Goal: Find specific page/section: Find specific page/section

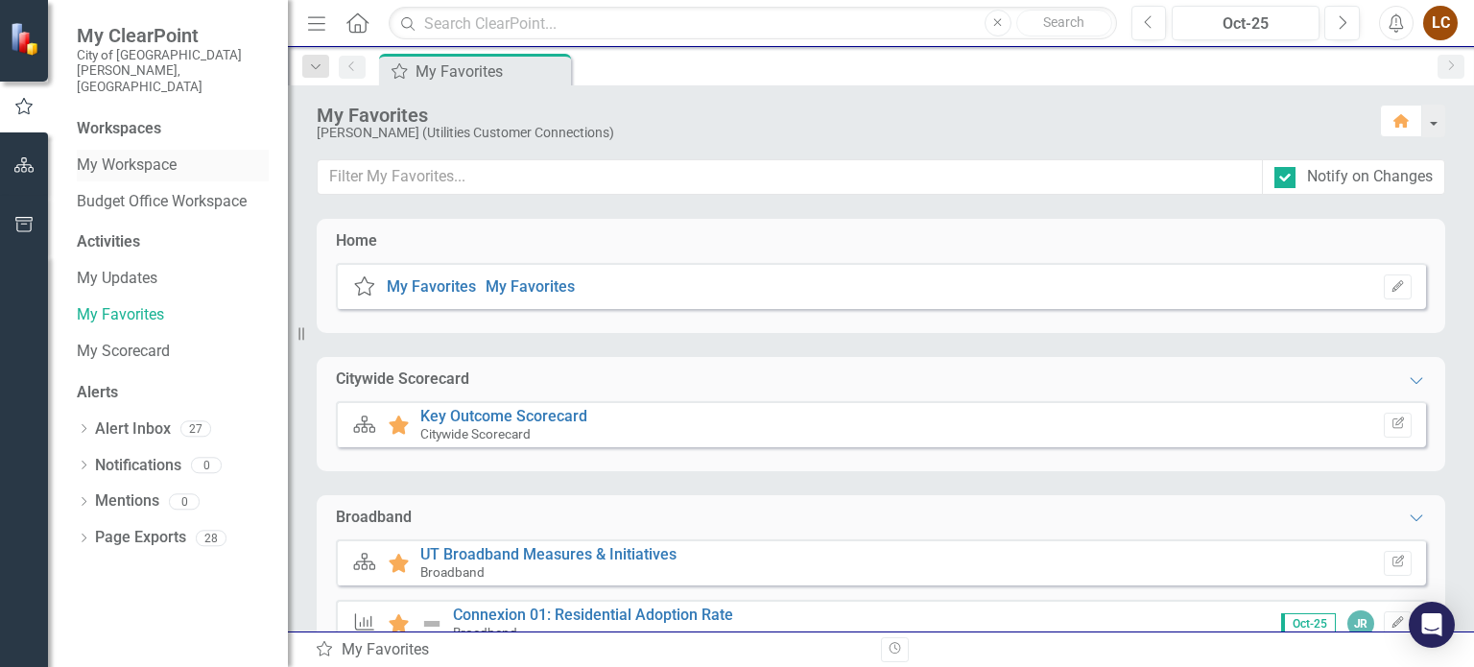
click at [113, 155] on link "My Workspace" at bounding box center [173, 166] width 192 height 22
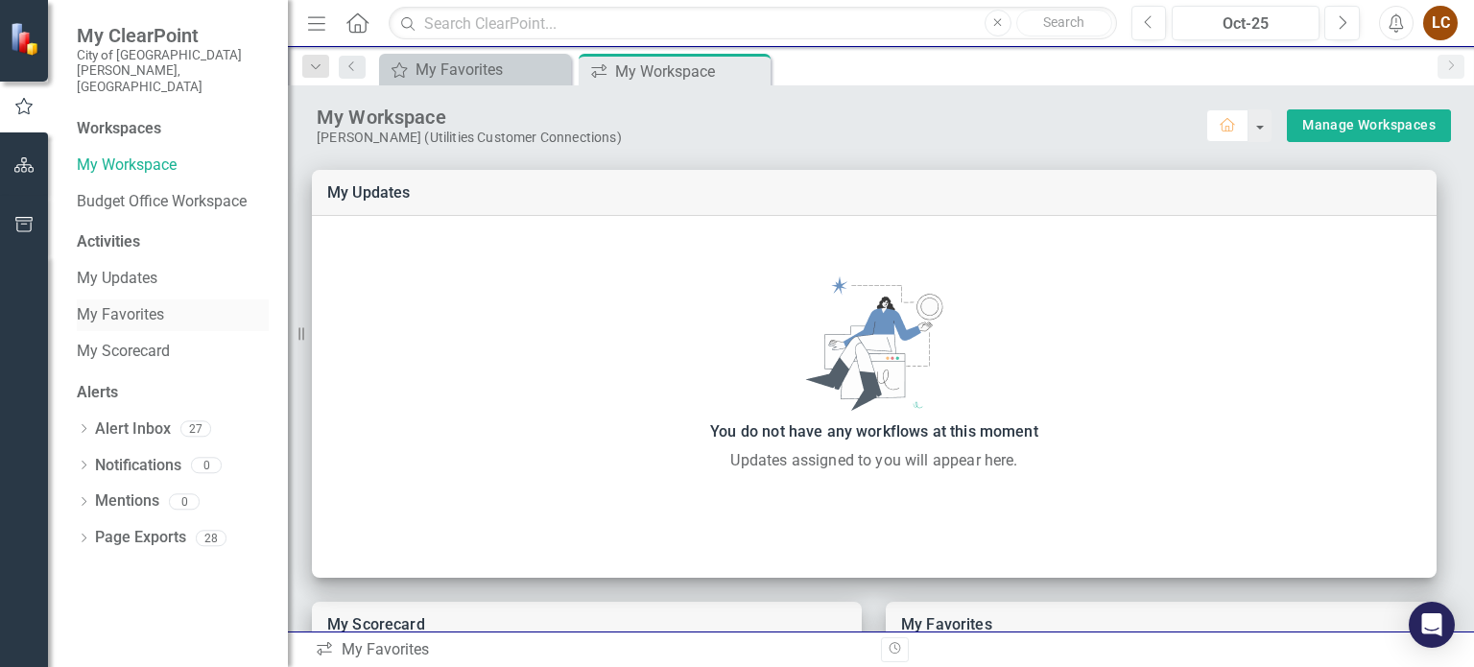
click at [120, 304] on link "My Favorites" at bounding box center [173, 315] width 192 height 22
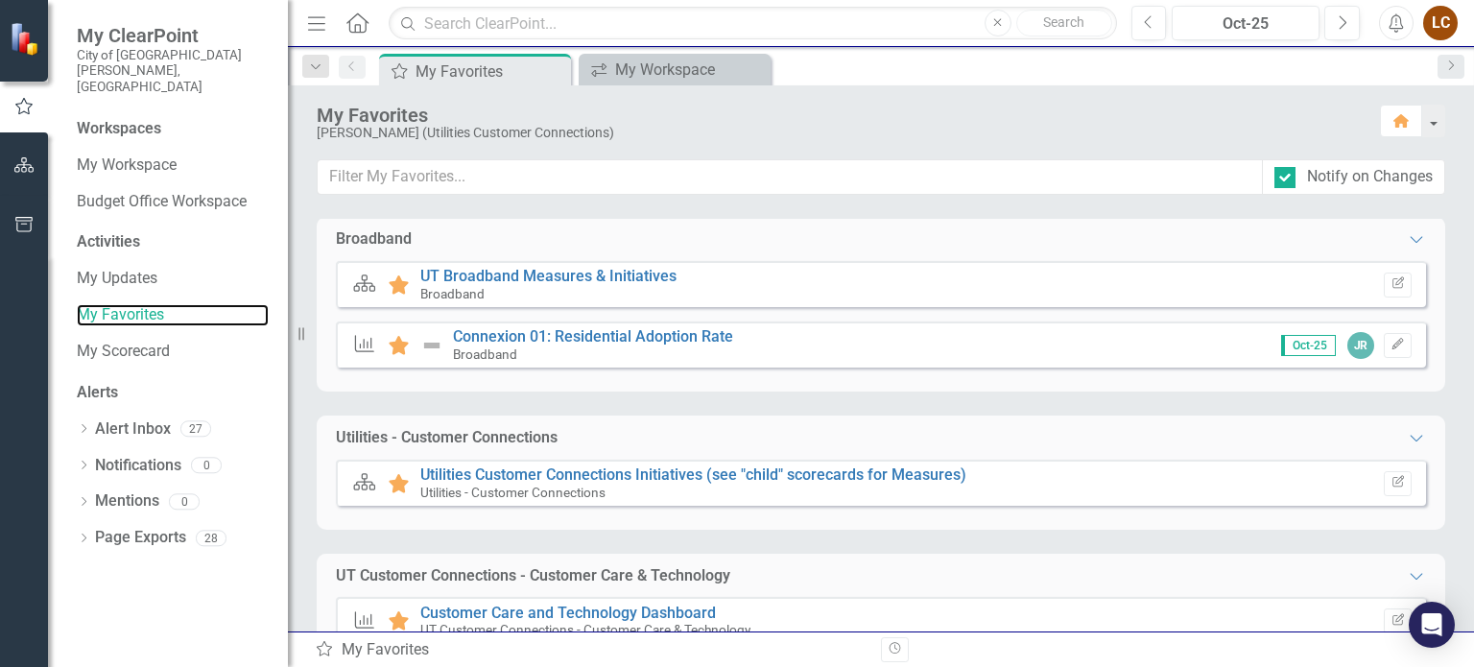
scroll to position [315, 0]
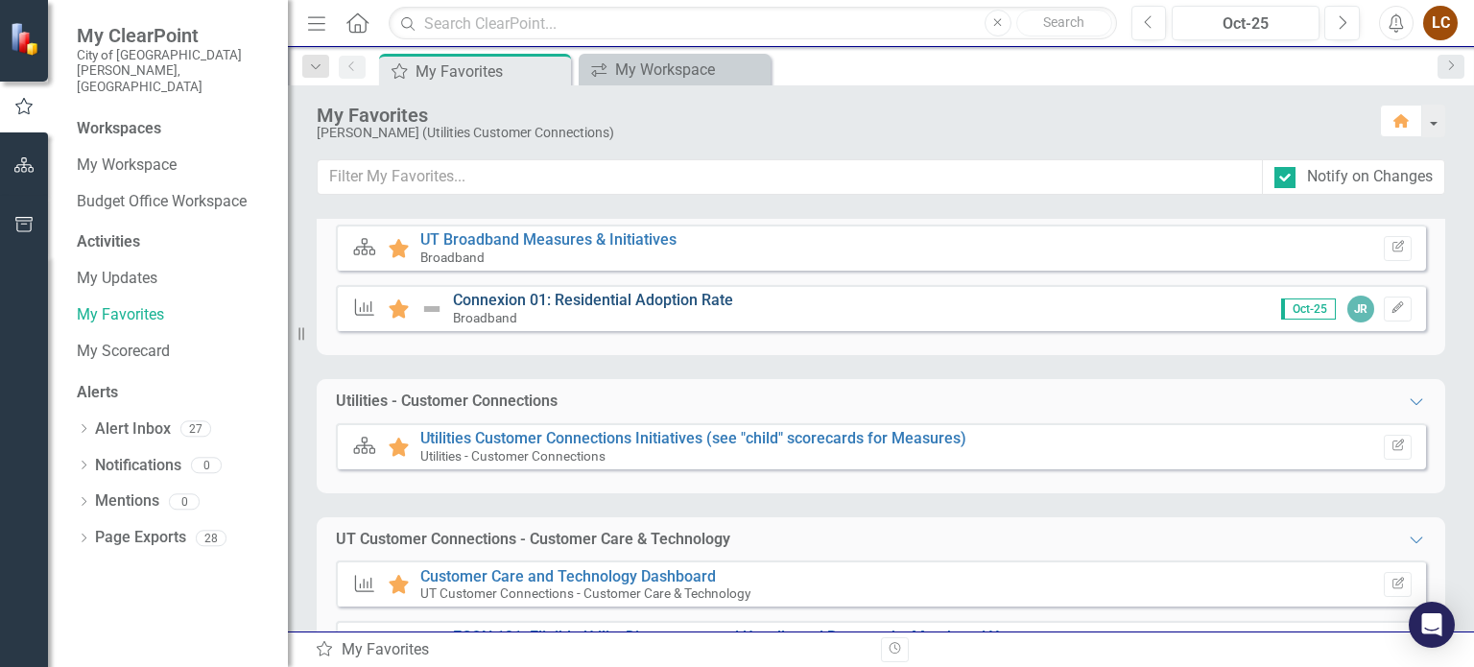
click at [664, 293] on link "Connexion 01: Residential Adoption Rate" at bounding box center [593, 300] width 280 height 18
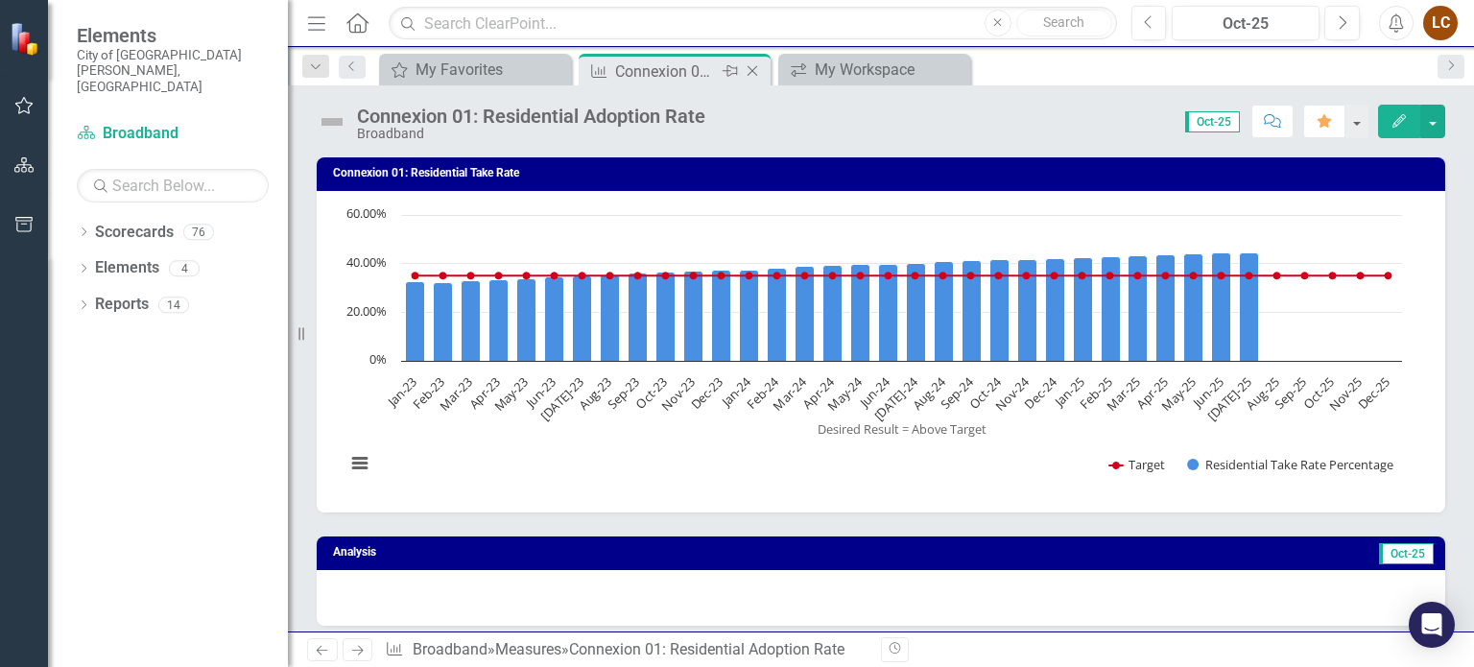
click at [748, 66] on icon at bounding box center [753, 71] width 11 height 11
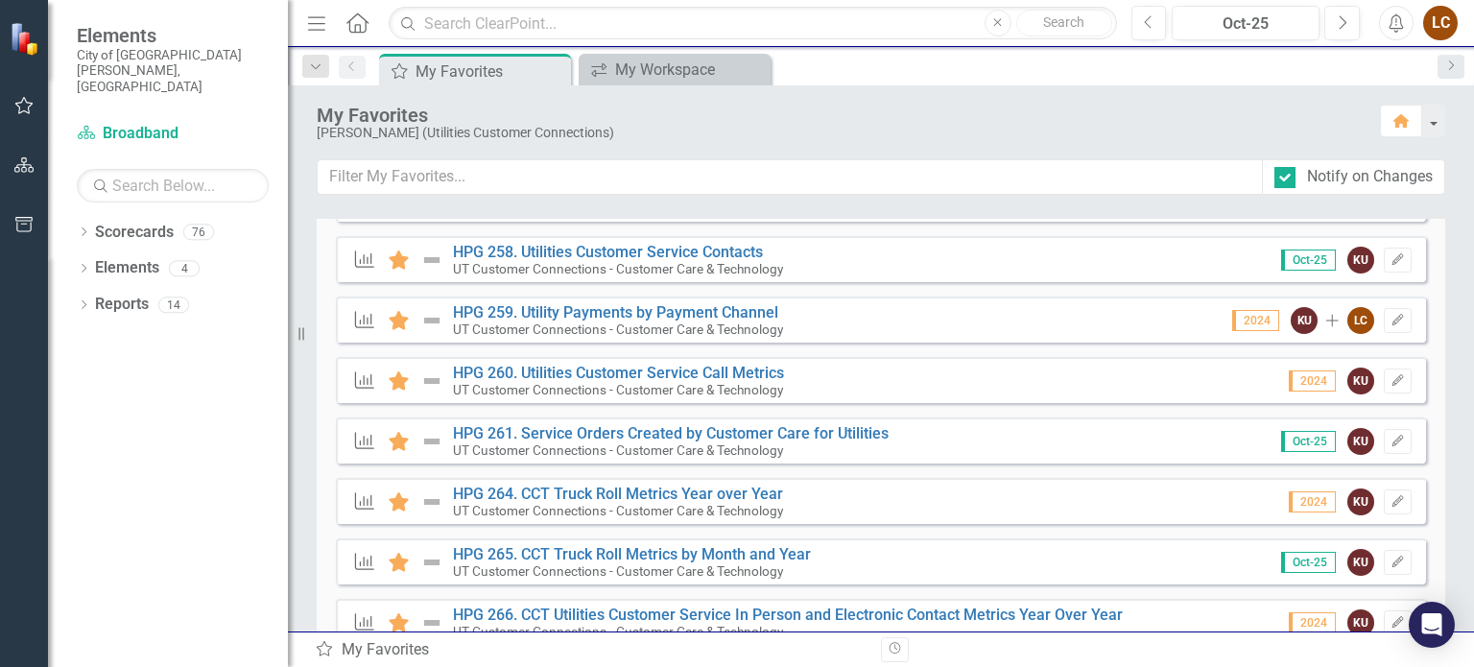
scroll to position [775, 0]
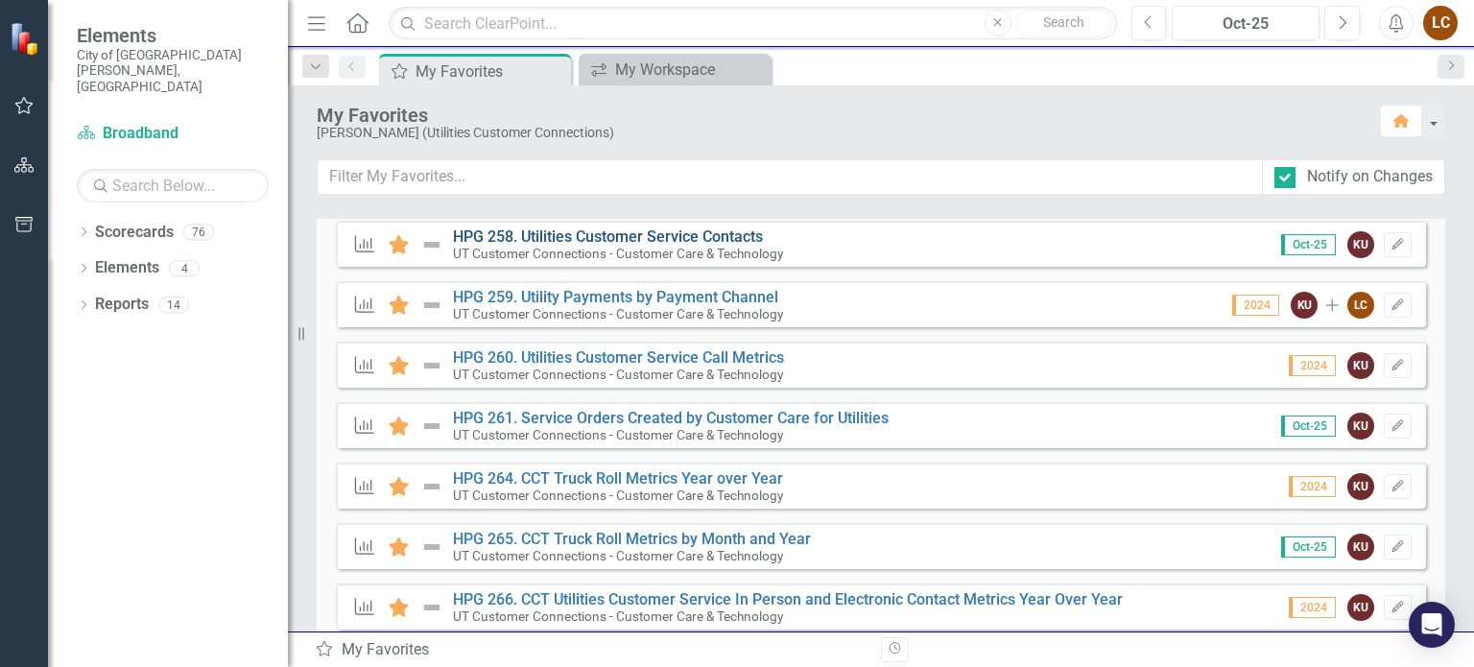
click at [636, 239] on link "HPG 258. Utilities Customer Service Contacts" at bounding box center [608, 236] width 310 height 18
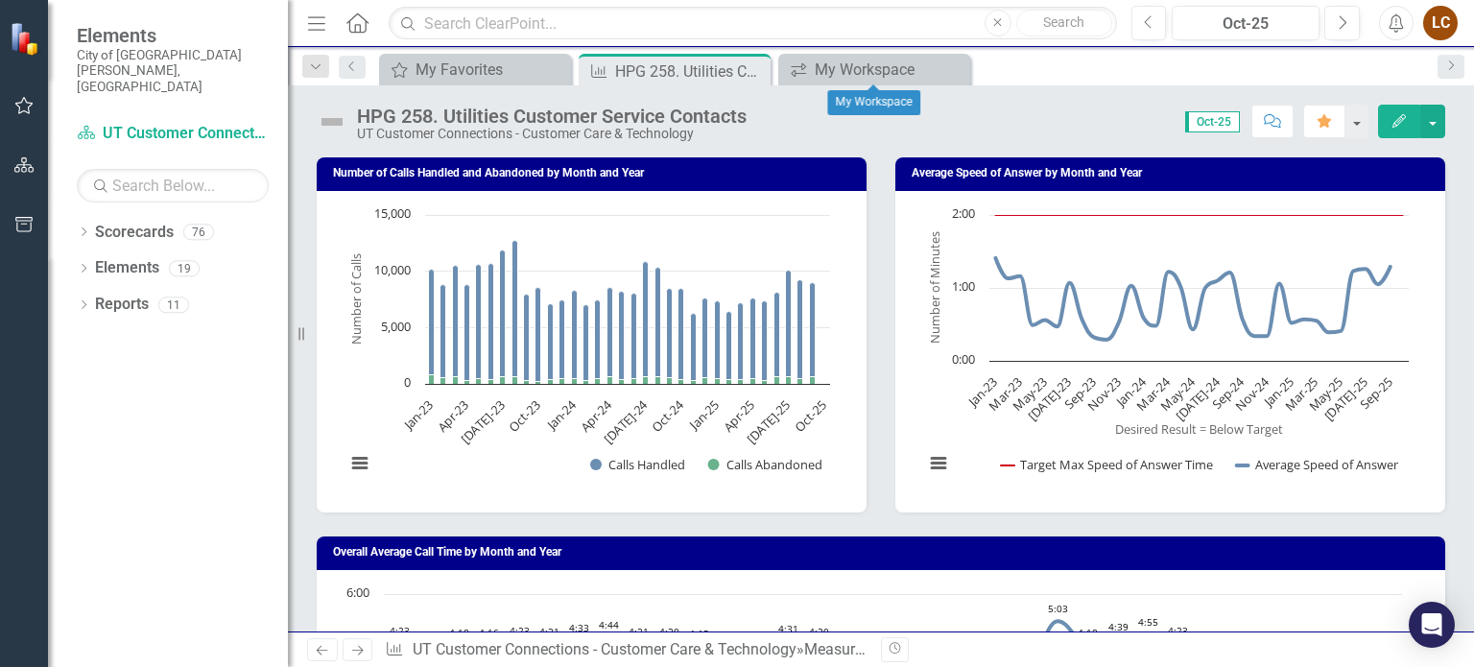
click at [0, 0] on icon "Close" at bounding box center [0, 0] width 0 height 0
click at [349, 463] on button "View chart menu, Chart" at bounding box center [359, 463] width 27 height 27
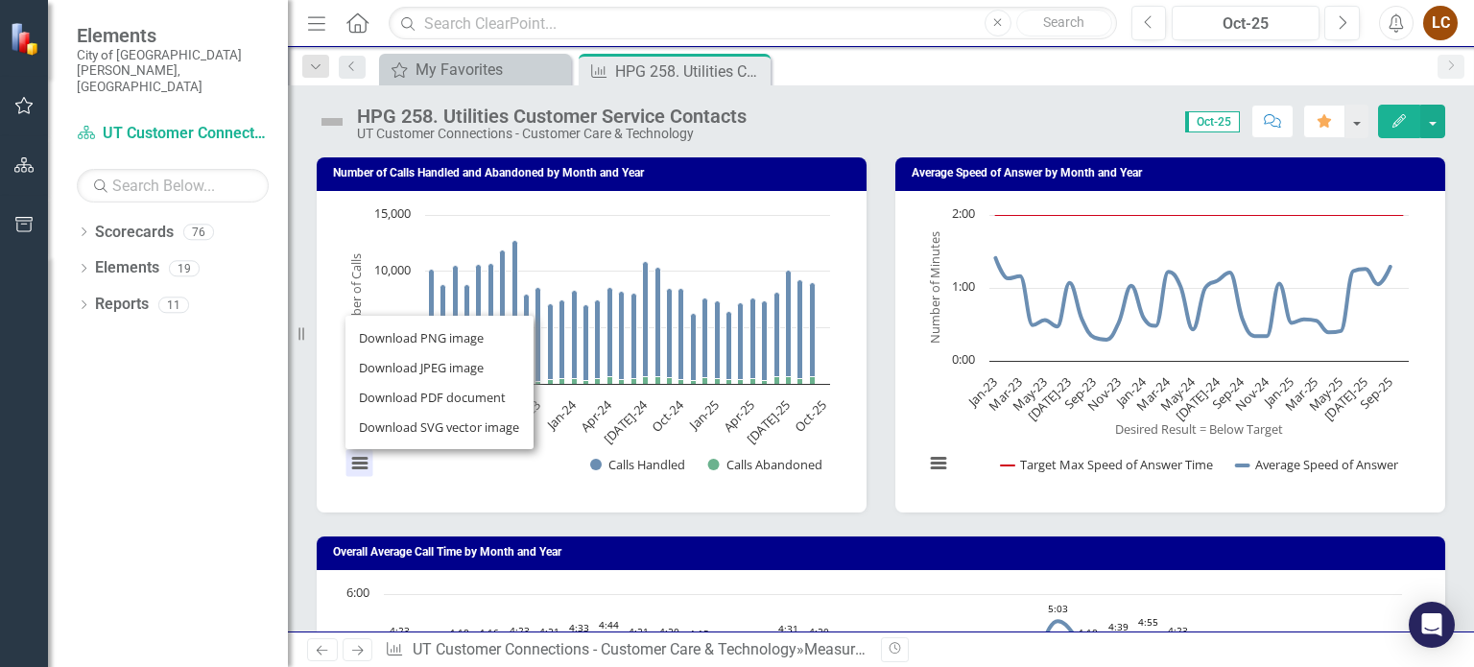
drag, startPoint x: 459, startPoint y: 477, endPoint x: 483, endPoint y: 481, distance: 24.3
click at [469, 487] on rect "Interactive chart" at bounding box center [588, 349] width 504 height 288
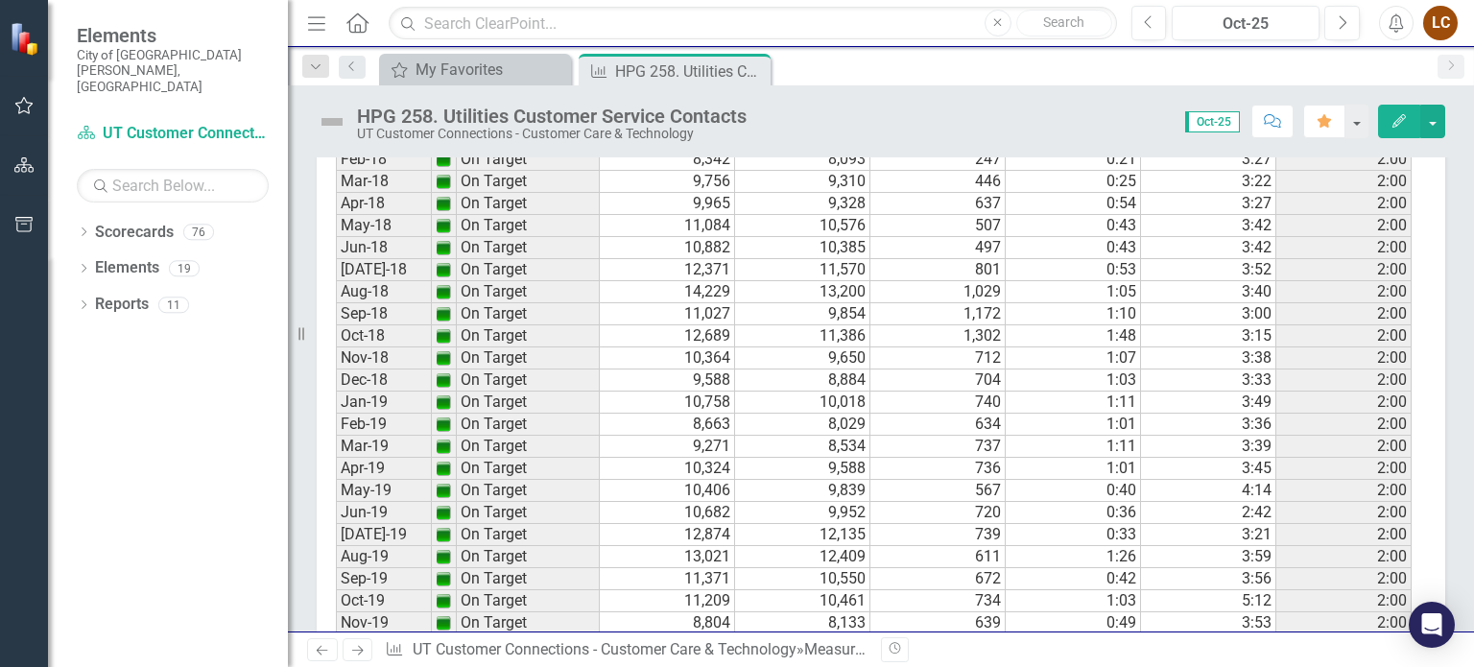
scroll to position [2051, 0]
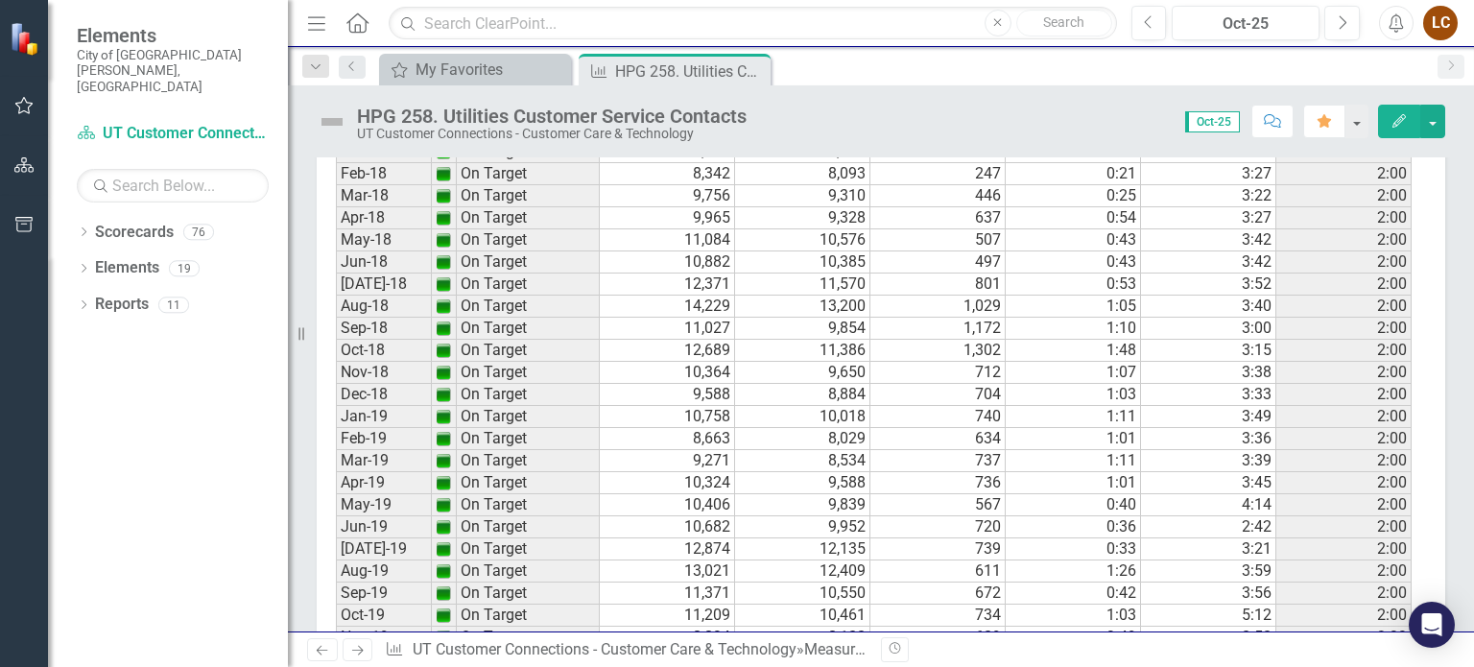
click at [705, 274] on td "10,882" at bounding box center [667, 262] width 135 height 22
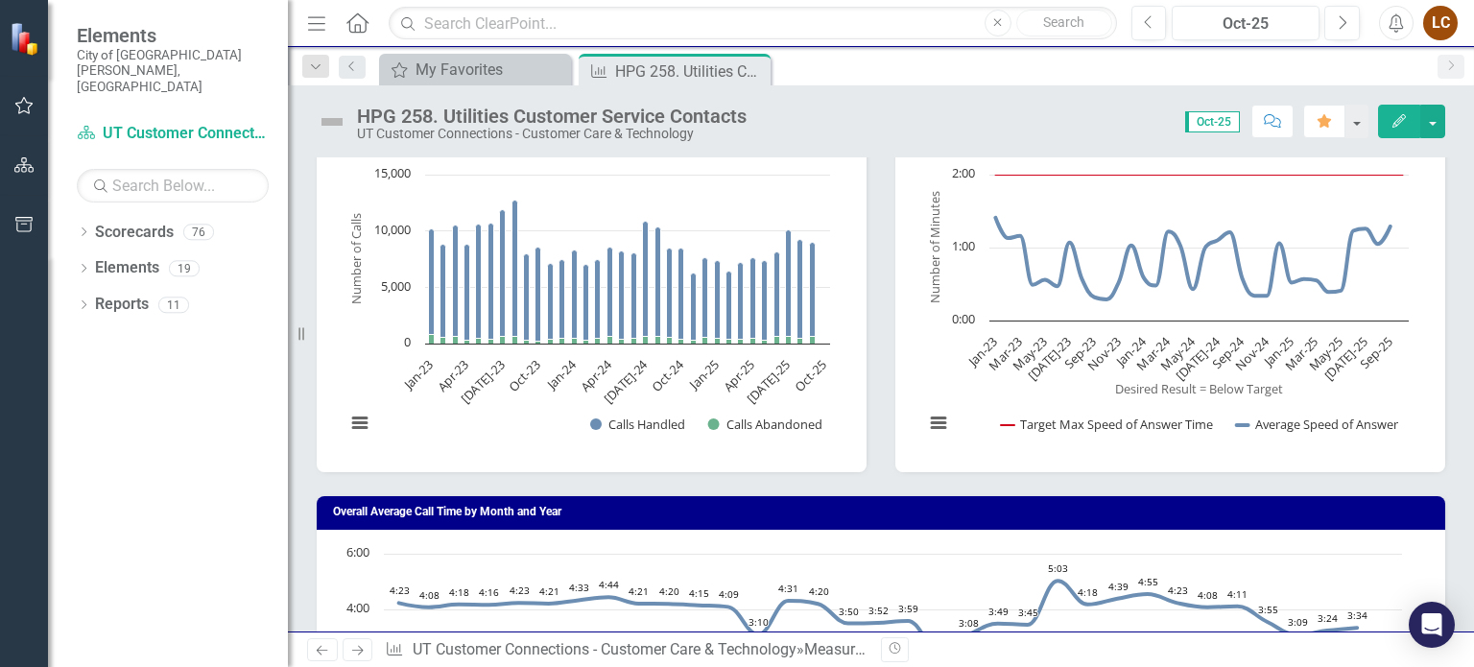
scroll to position [0, 0]
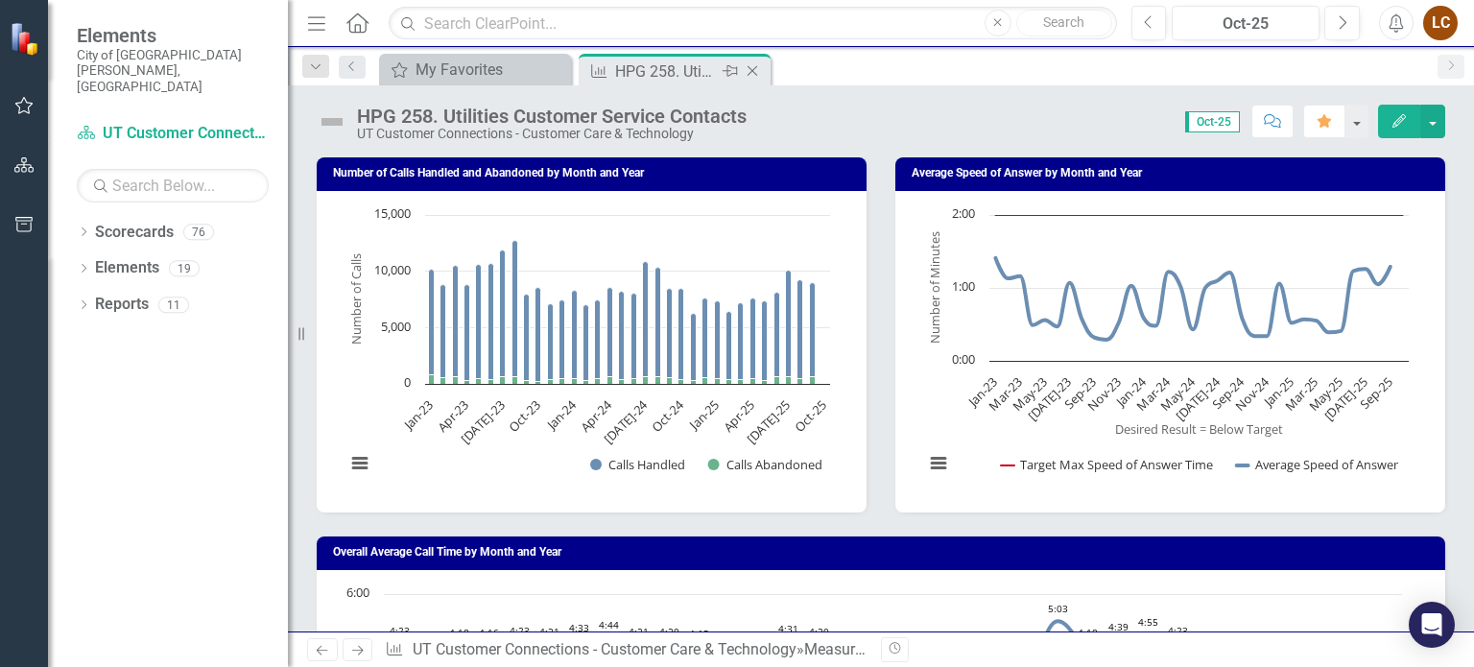
click at [758, 69] on icon "Close" at bounding box center [752, 70] width 19 height 15
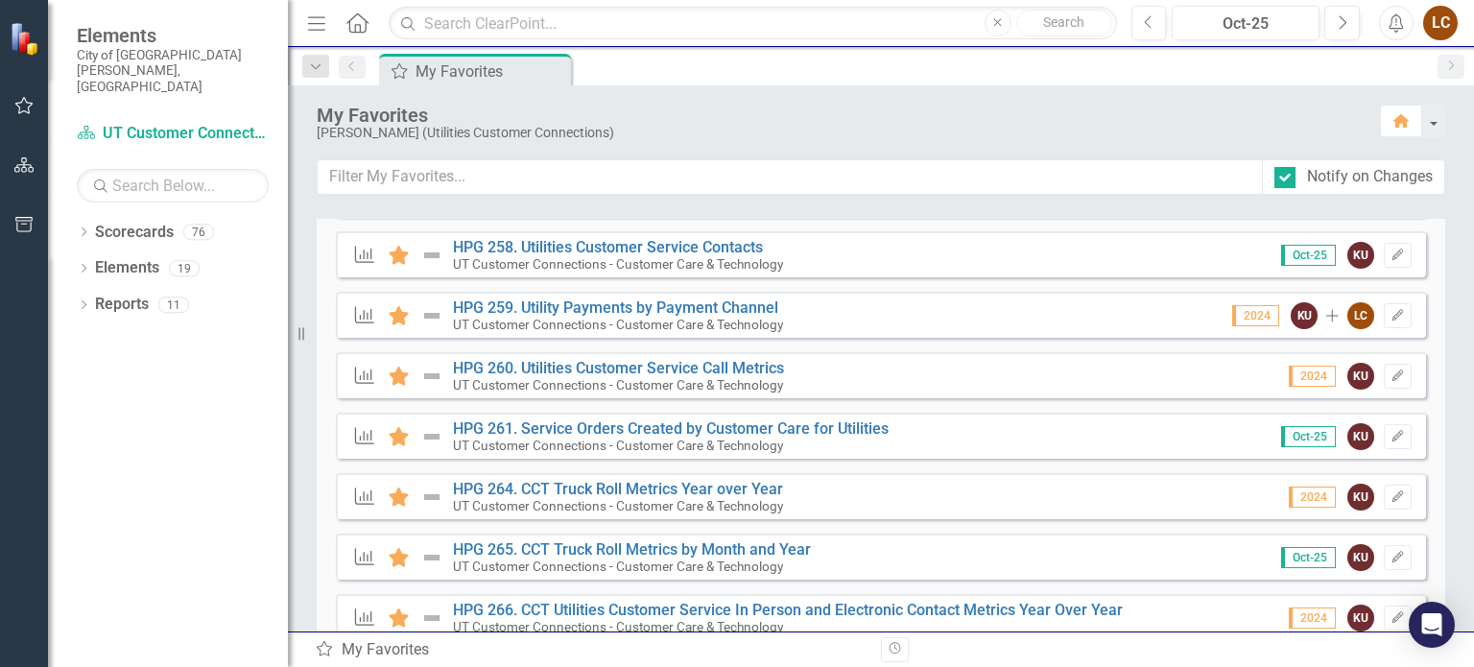
scroll to position [770, 0]
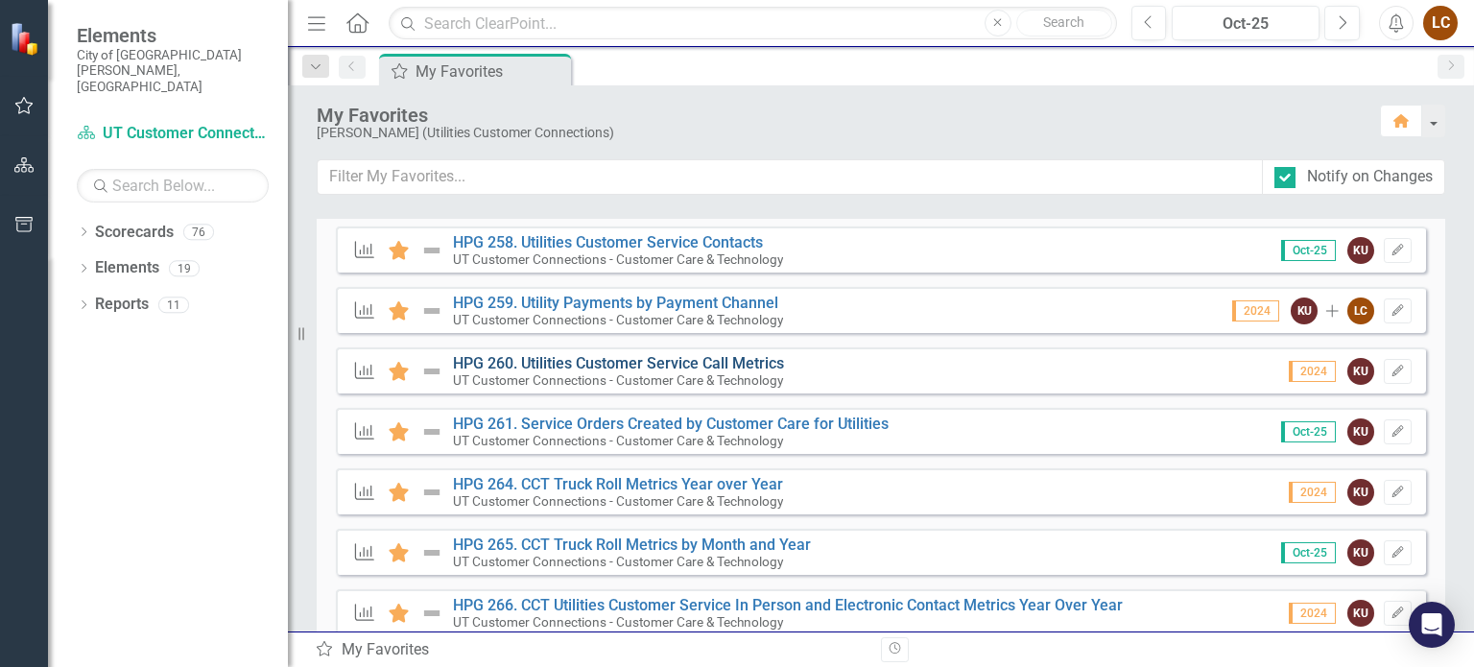
click at [628, 360] on link "HPG 260. Utilities Customer Service Call Metrics" at bounding box center [618, 363] width 331 height 18
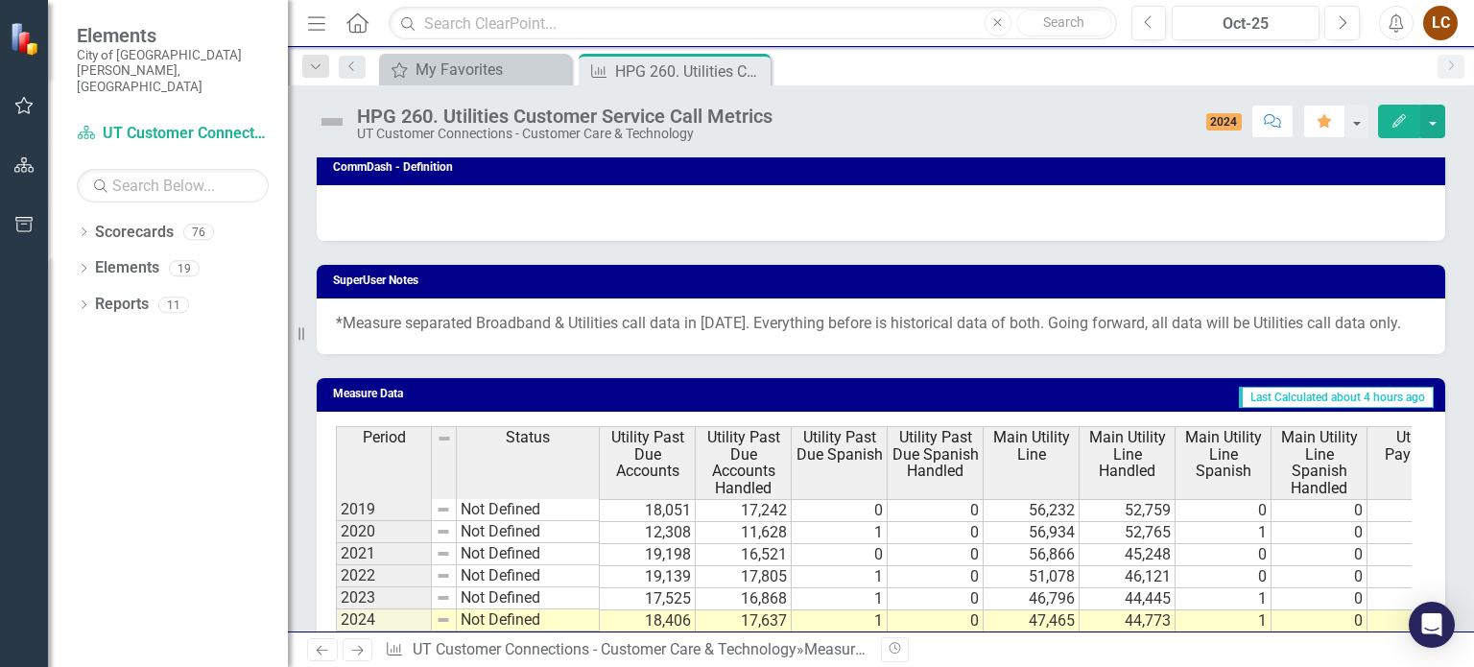
scroll to position [2077, 0]
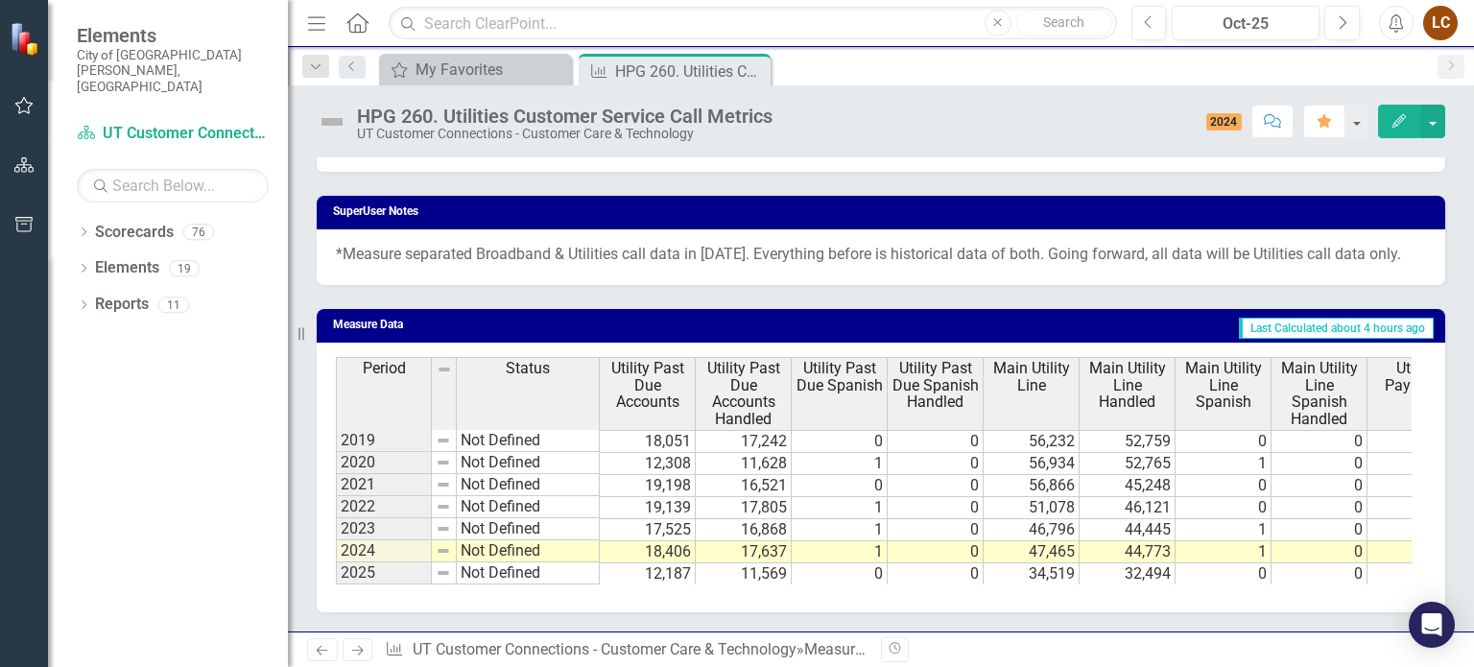
click at [0, 0] on icon "Close" at bounding box center [0, 0] width 0 height 0
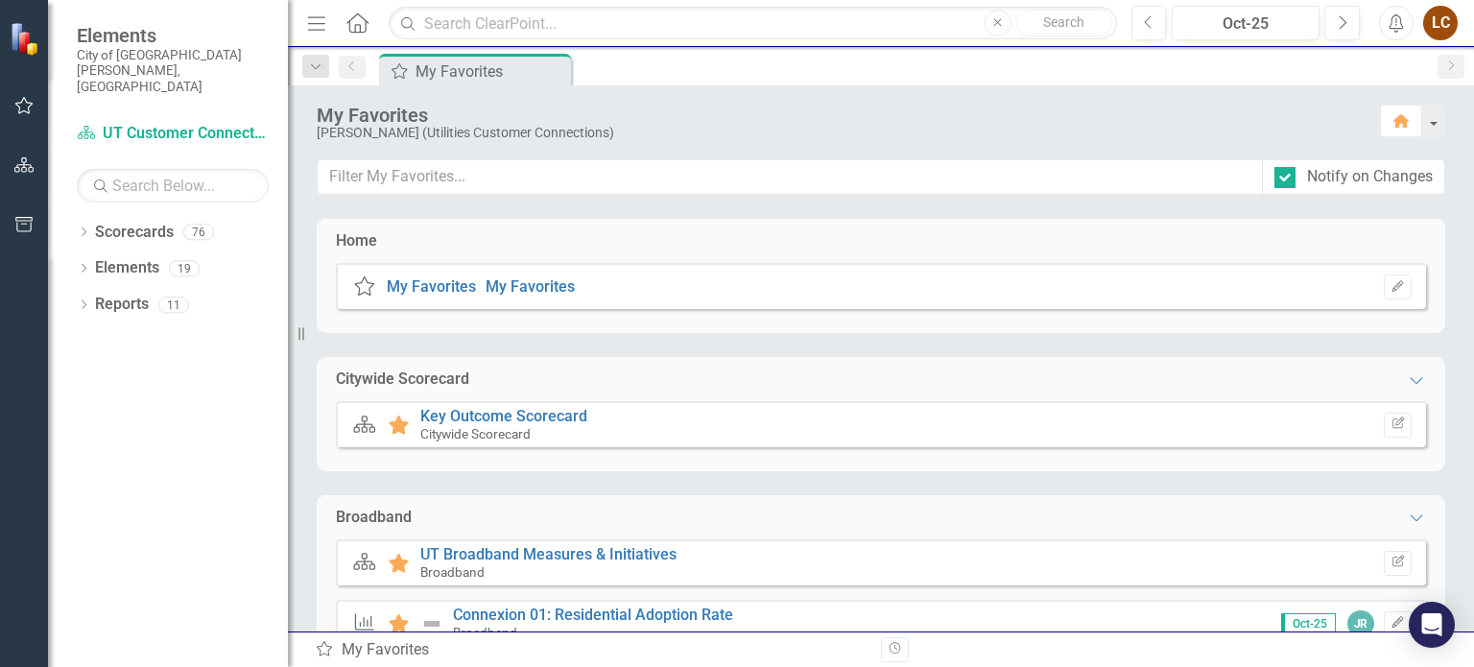
click at [1443, 25] on div "LC" at bounding box center [1440, 23] width 35 height 35
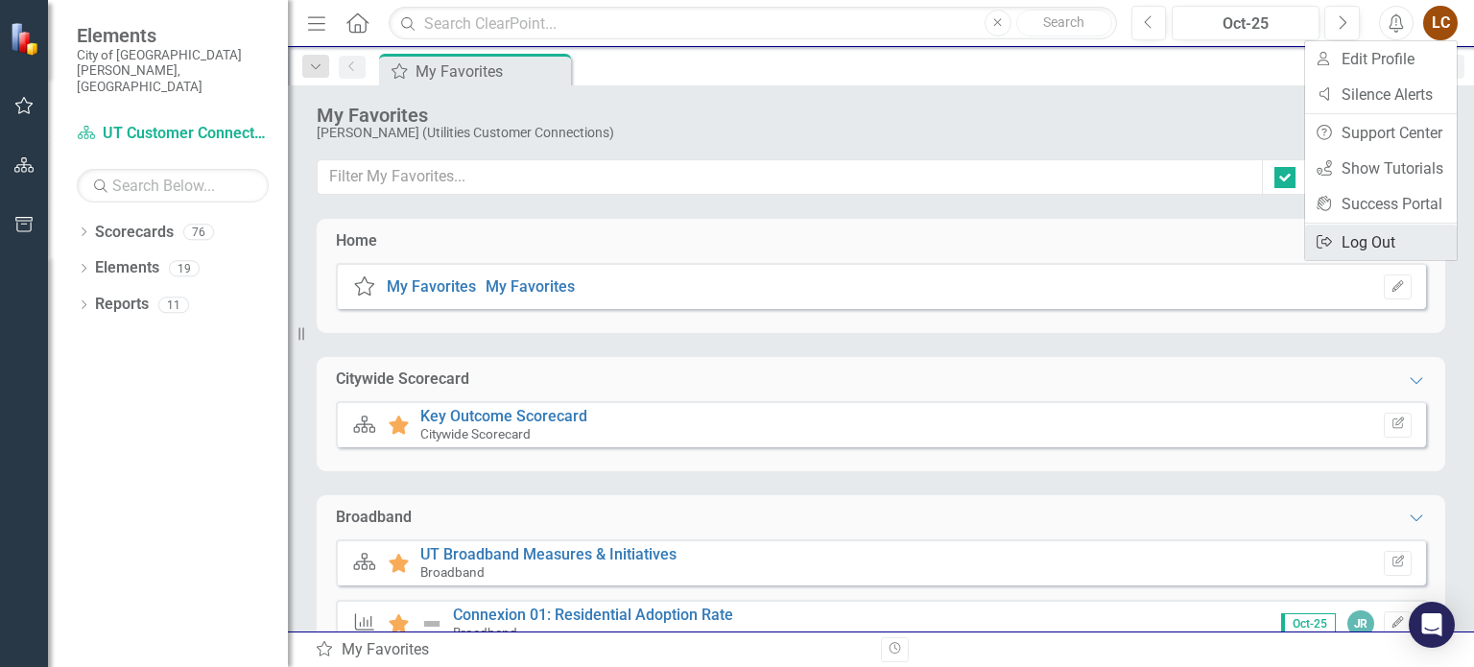
click at [1372, 249] on link "Logout Log Out" at bounding box center [1381, 243] width 152 height 36
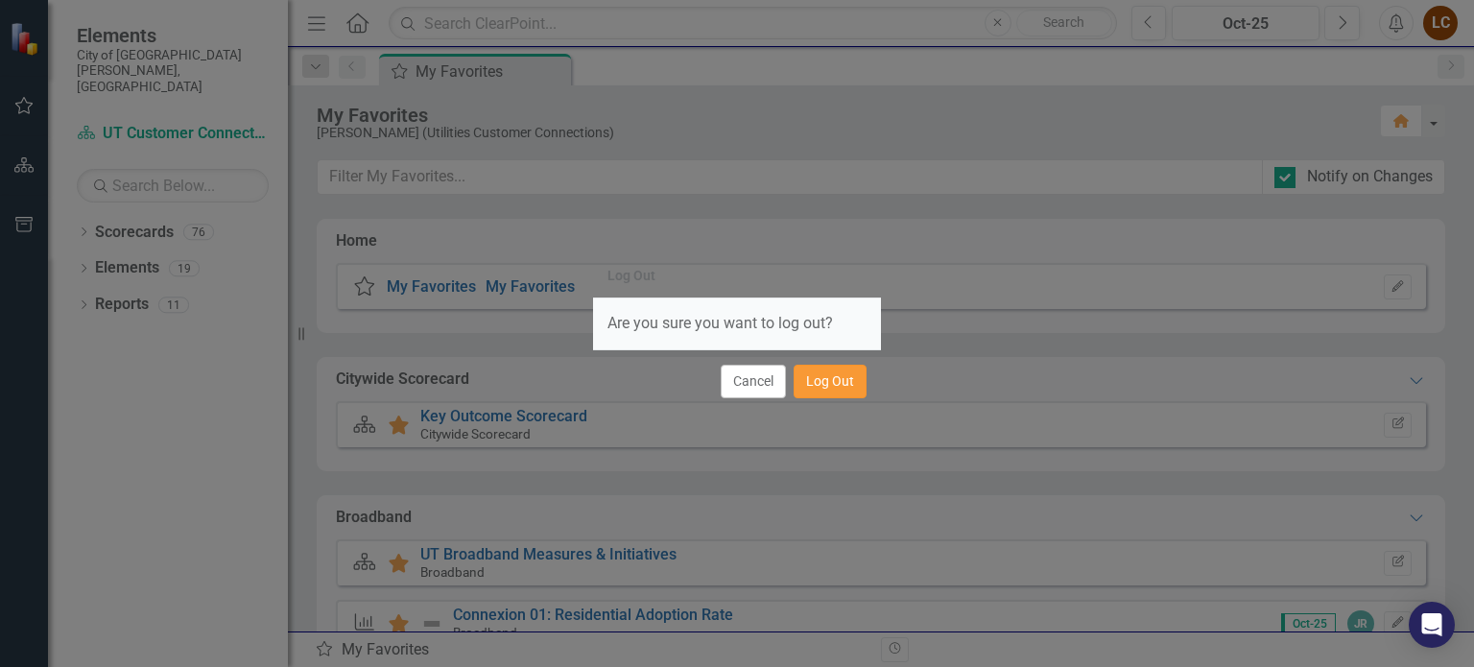
click at [846, 383] on button "Log Out" at bounding box center [830, 382] width 73 height 34
